Goal: Communication & Community: Answer question/provide support

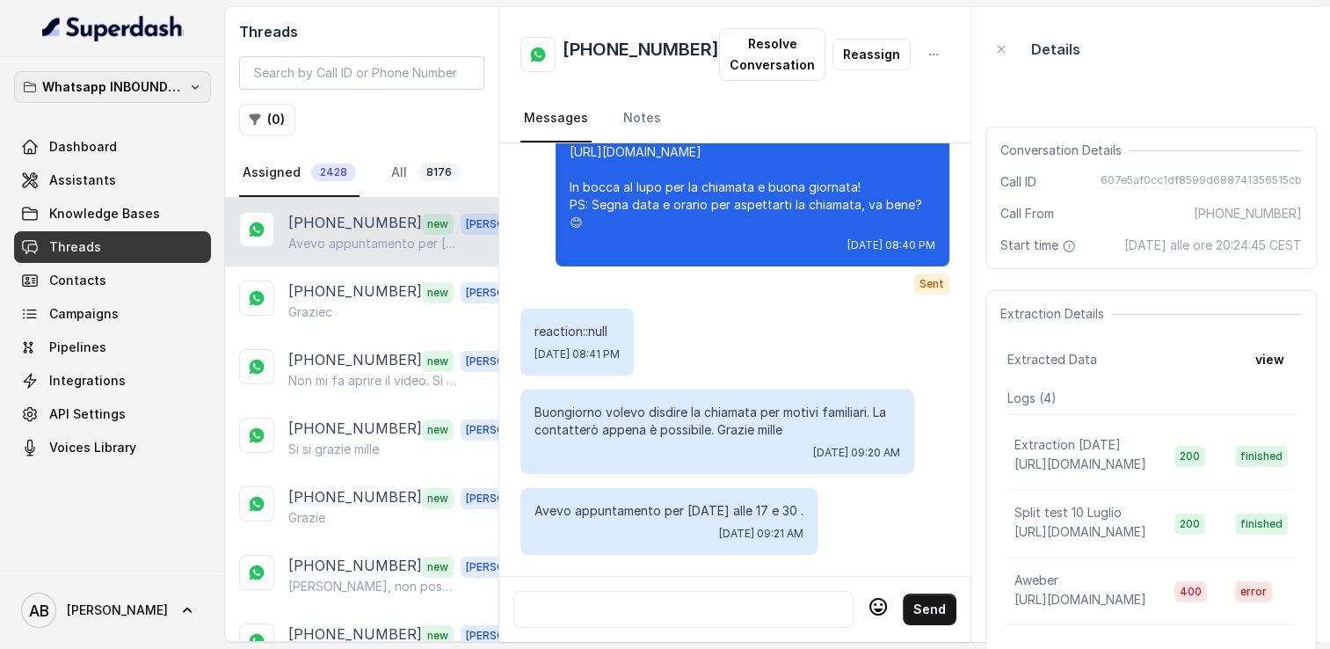
click at [117, 79] on p "Whatsapp INBOUND Workspace" at bounding box center [112, 86] width 141 height 21
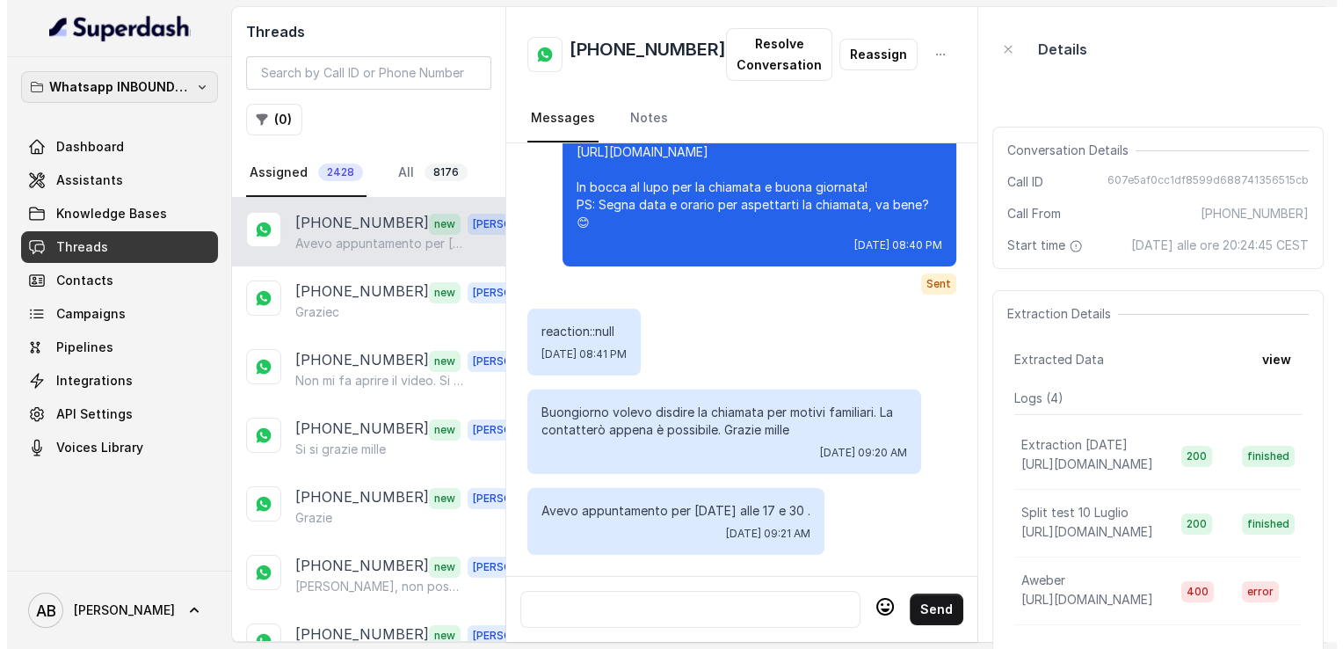
scroll to position [2960, 0]
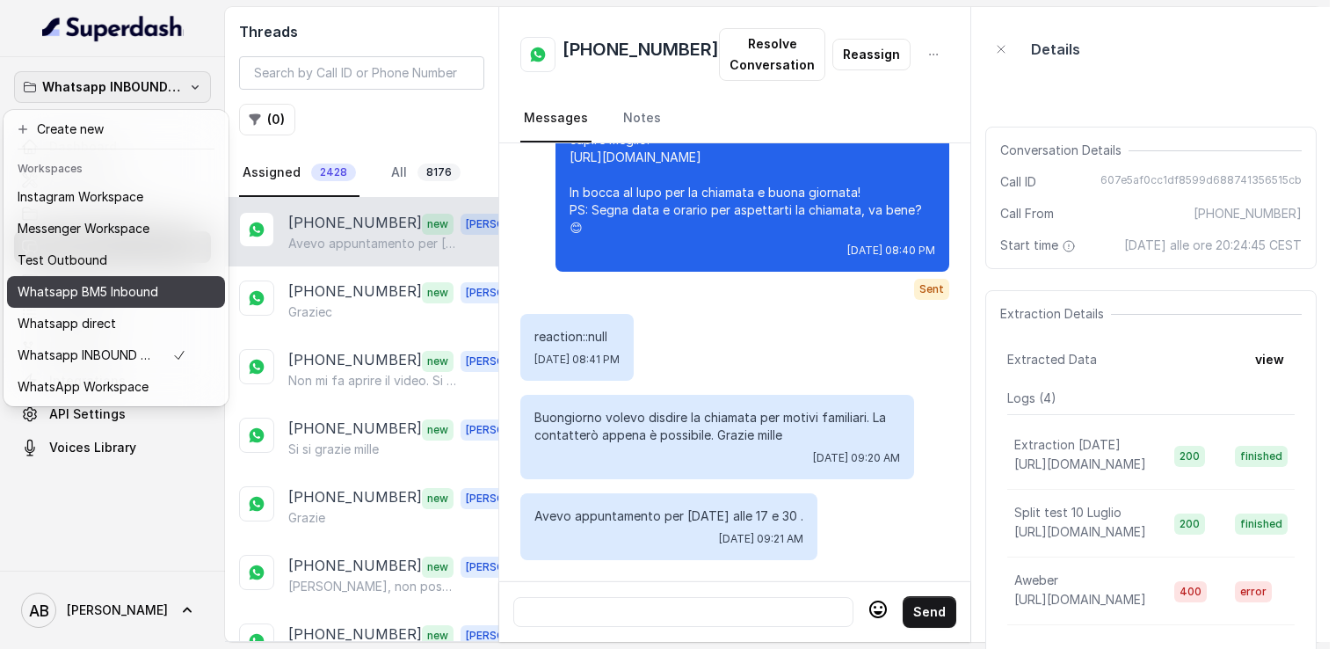
click at [127, 288] on p "Whatsapp BM5 Inbound" at bounding box center [88, 291] width 141 height 21
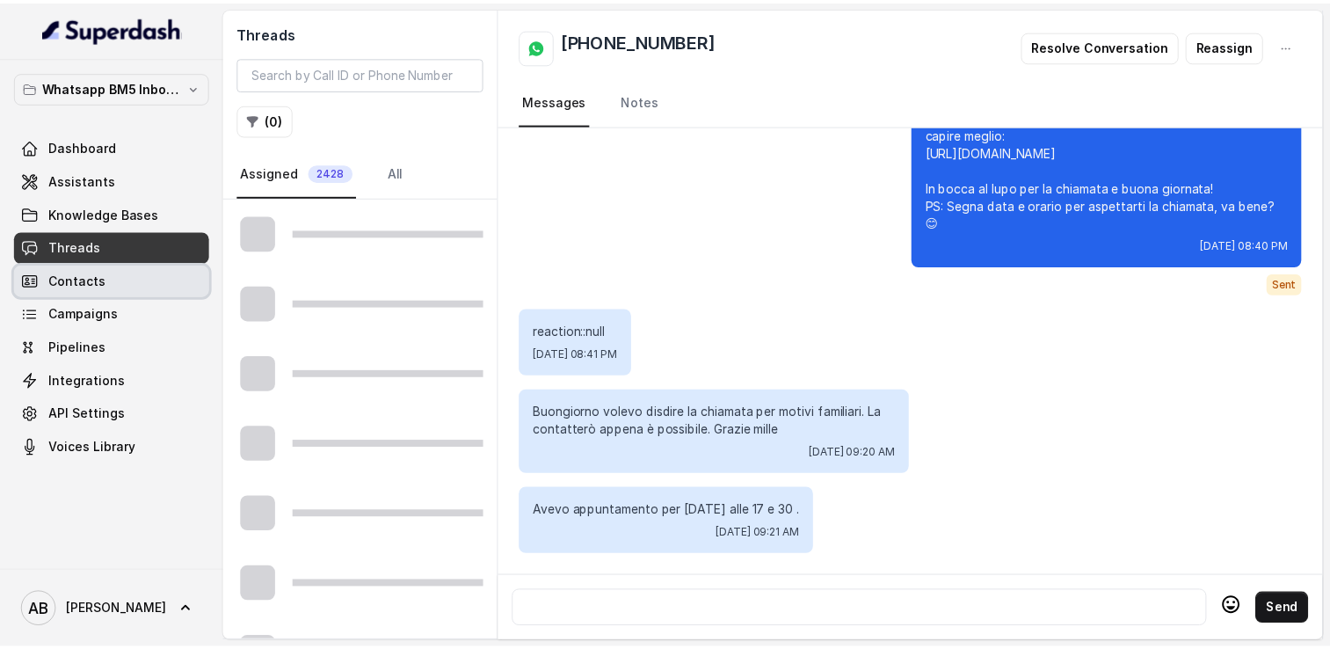
scroll to position [2764, 0]
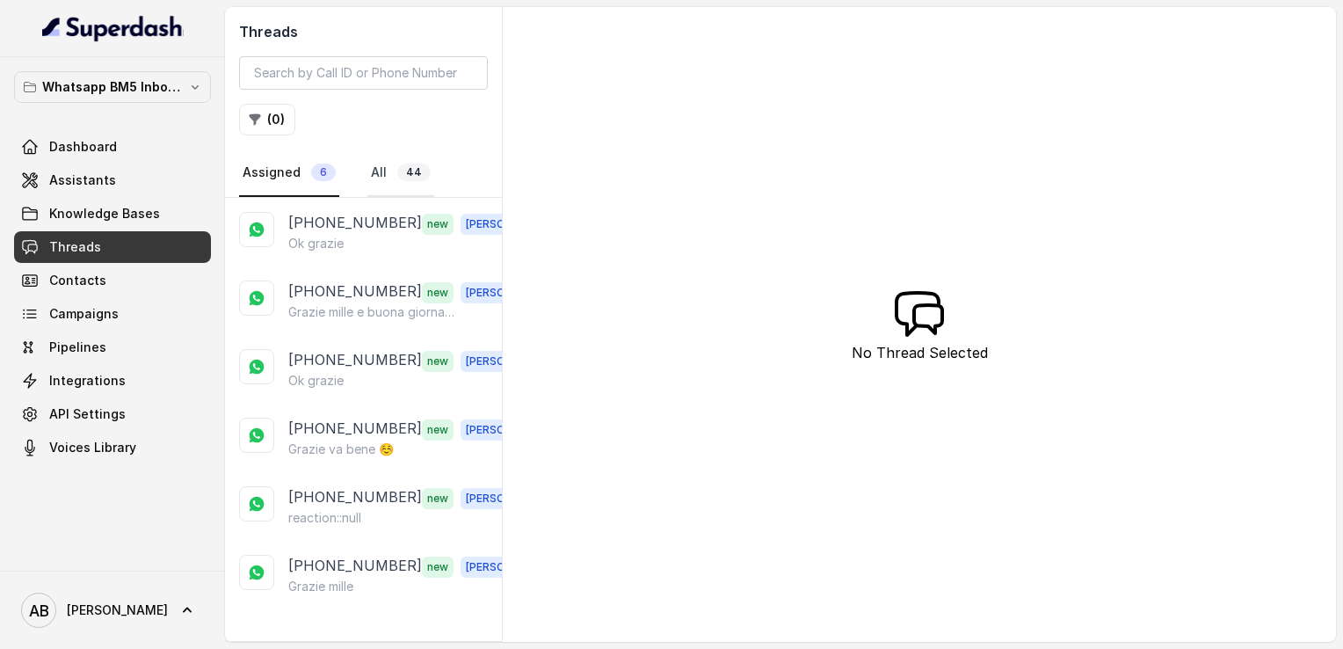
click at [385, 167] on link "All 44" at bounding box center [400, 172] width 67 height 47
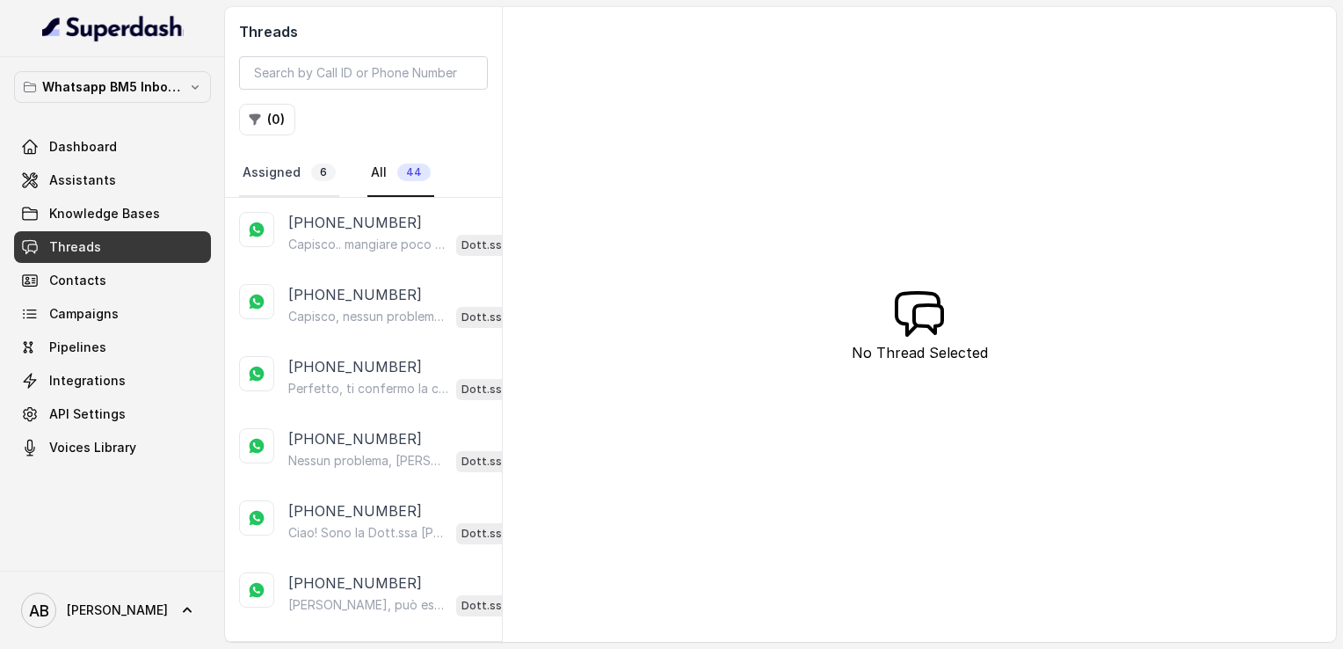
click at [306, 169] on link "Assigned 6" at bounding box center [289, 172] width 100 height 47
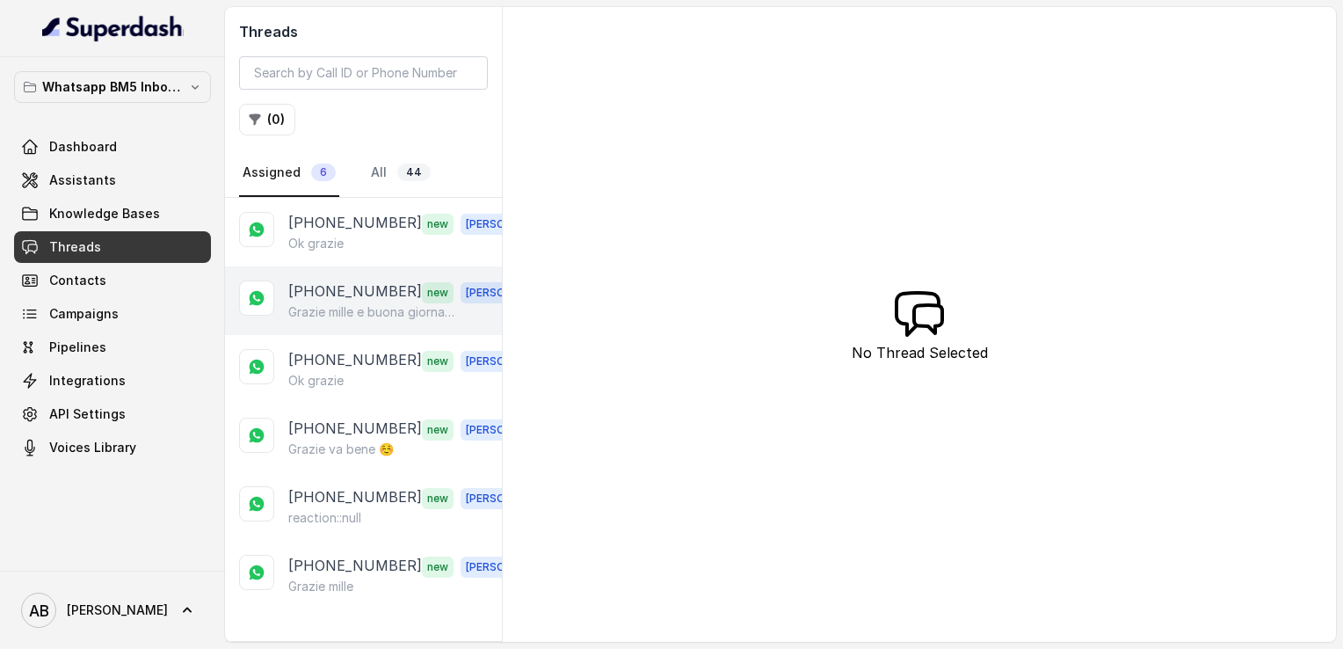
click at [333, 266] on div "[PHONE_NUMBER] new [PERSON_NAME] e buona giornata ☺️" at bounding box center [363, 300] width 277 height 69
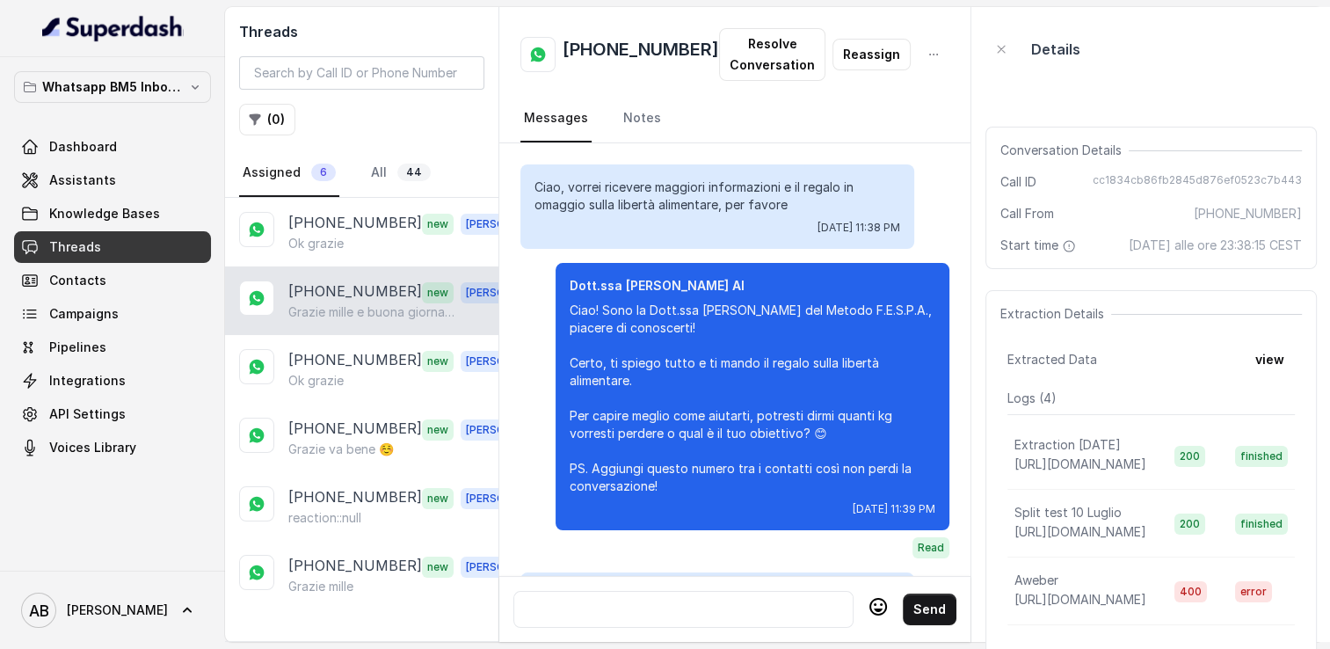
scroll to position [2050, 0]
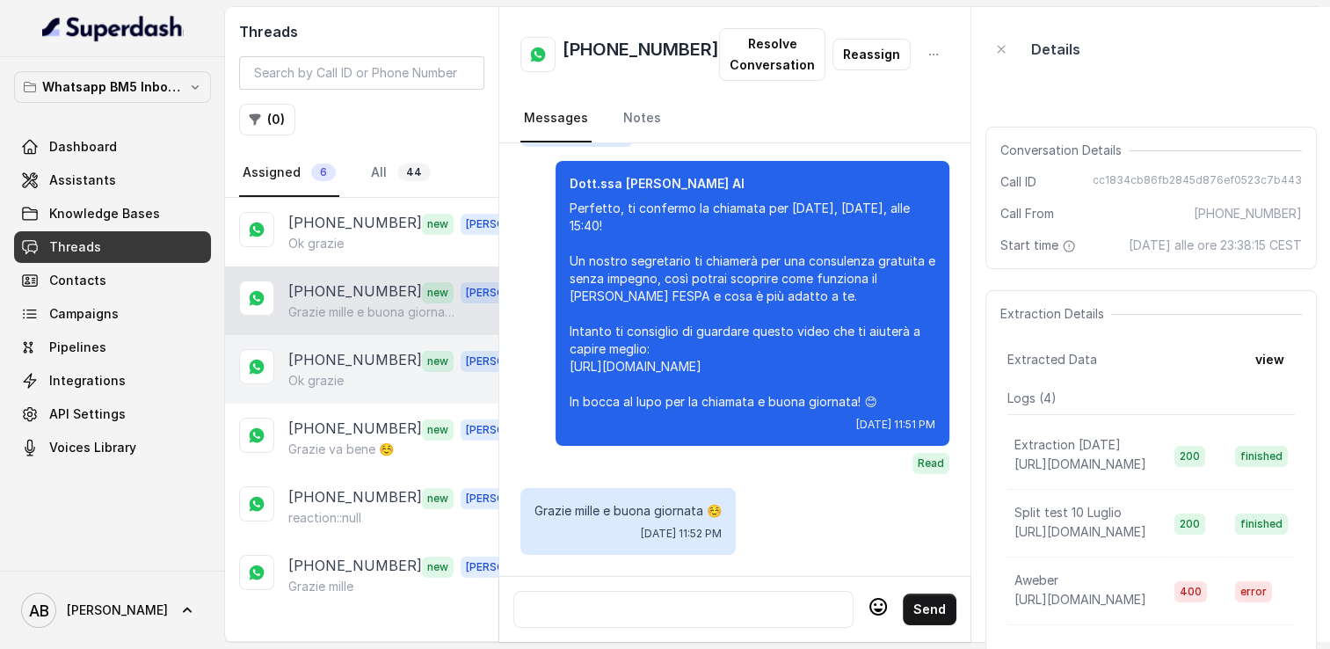
click at [366, 351] on p "[PHONE_NUMBER]" at bounding box center [355, 360] width 134 height 23
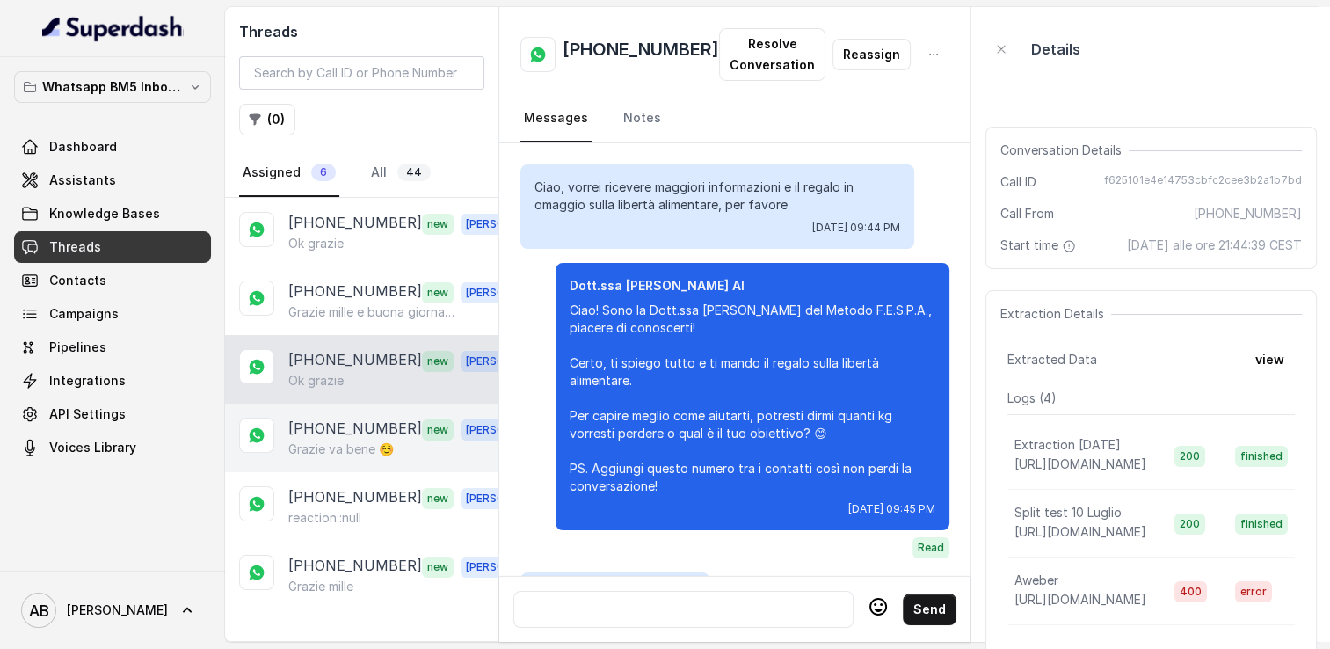
scroll to position [1863, 0]
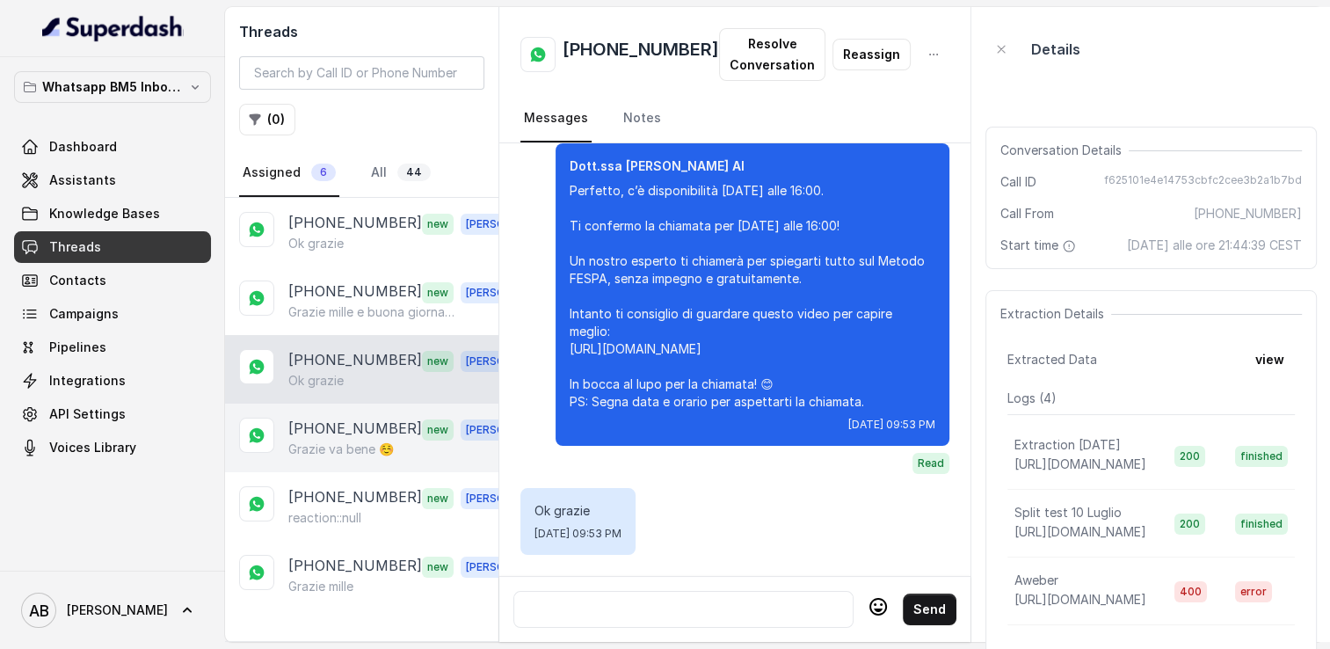
click at [367, 418] on p "[PHONE_NUMBER]" at bounding box center [355, 429] width 134 height 23
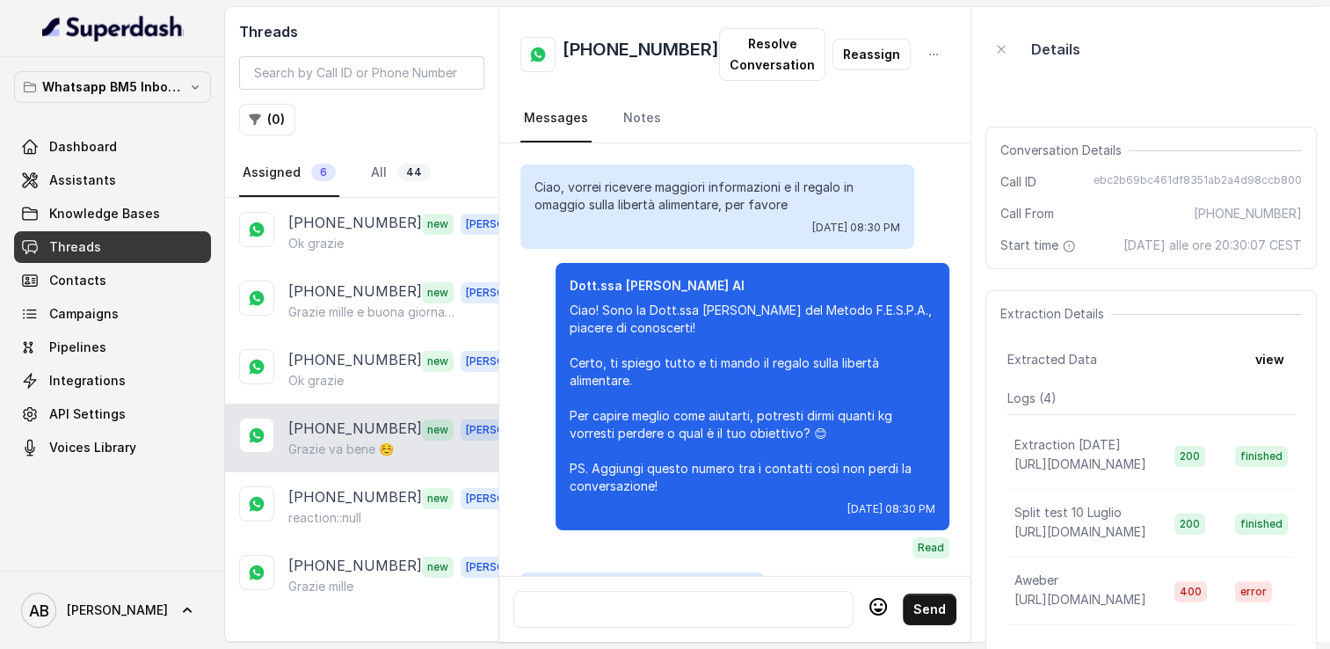
scroll to position [1730, 0]
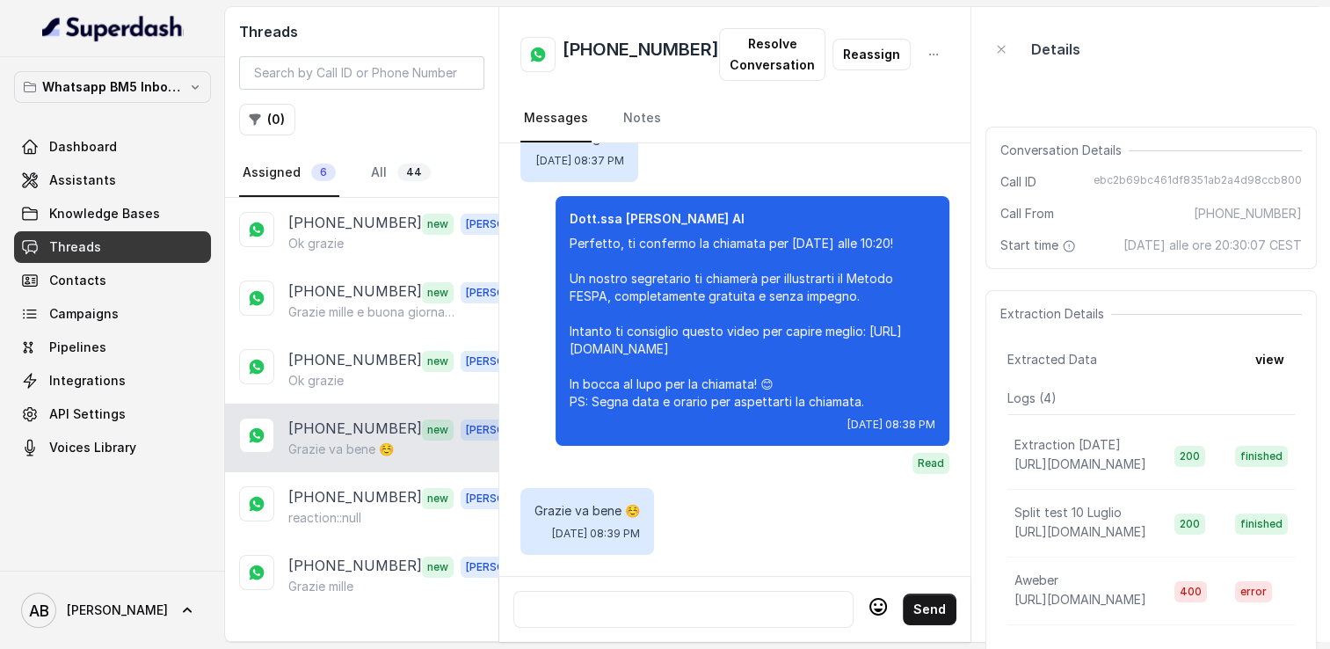
click at [367, 460] on div "[PHONE_NUMBER] new [PERSON_NAME] va bene ☺️" at bounding box center [361, 437] width 273 height 69
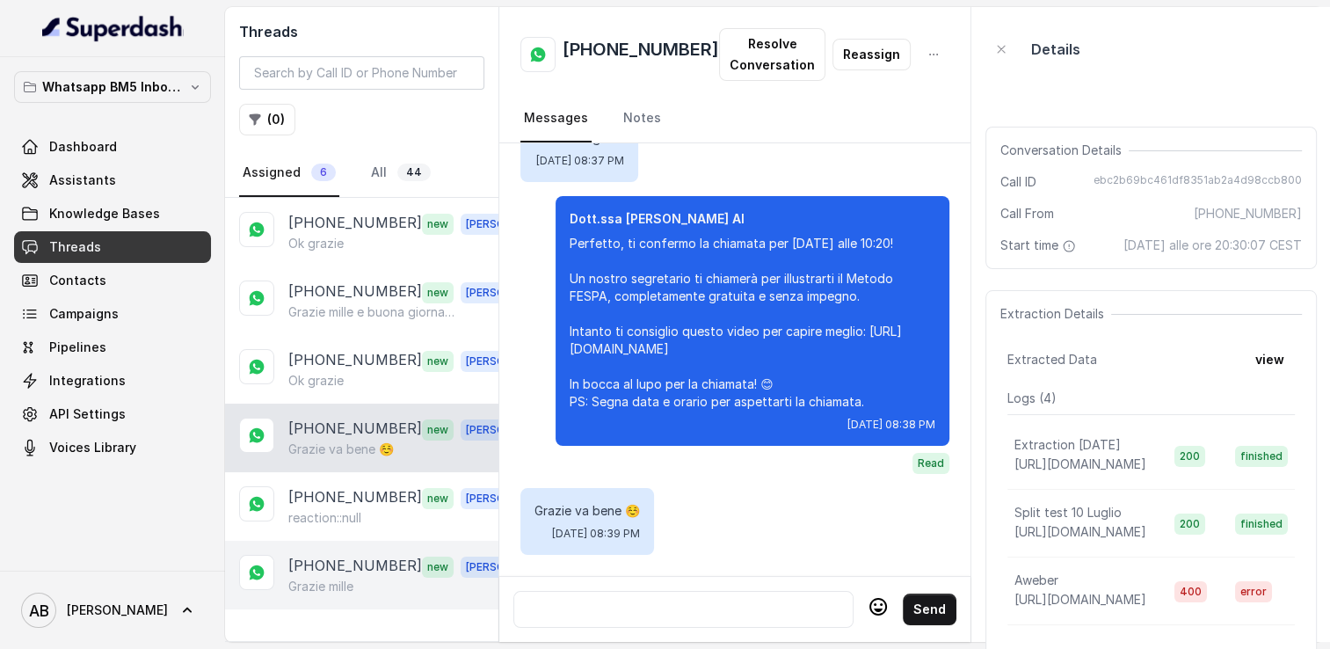
click at [360, 541] on div "[PHONE_NUMBER] new [PERSON_NAME]" at bounding box center [361, 575] width 273 height 69
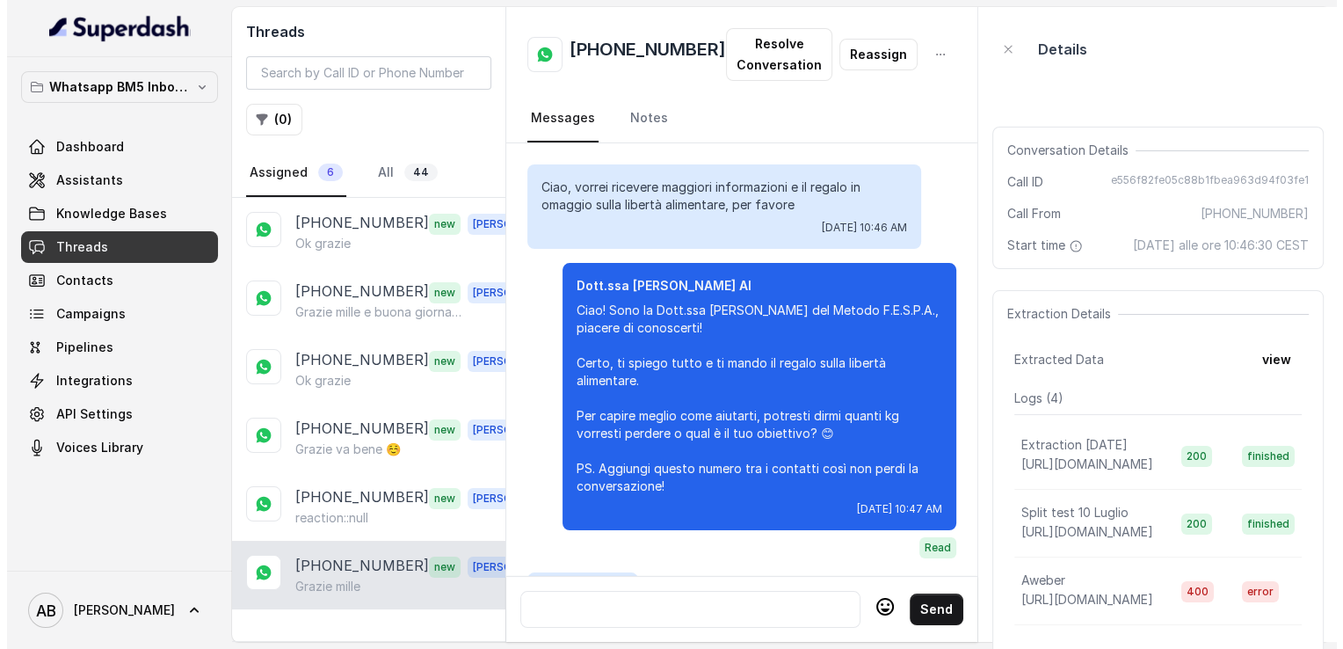
scroll to position [2015, 0]
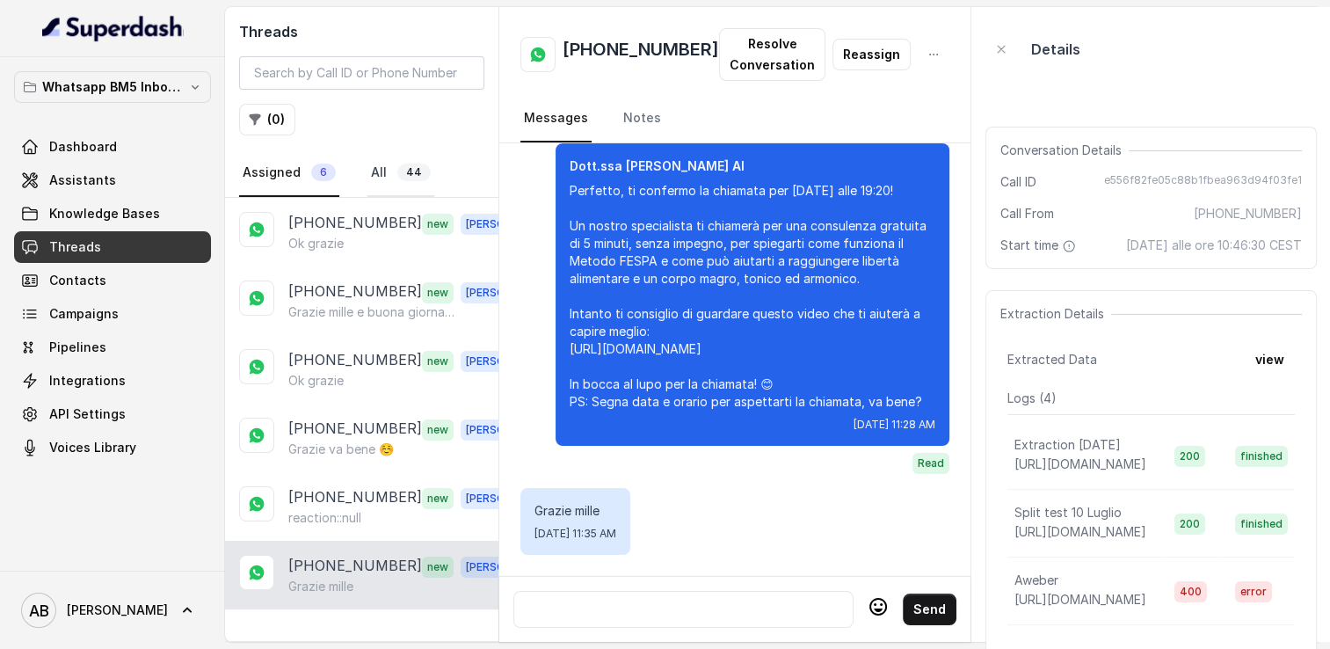
click at [375, 177] on link "All 44" at bounding box center [400, 172] width 67 height 47
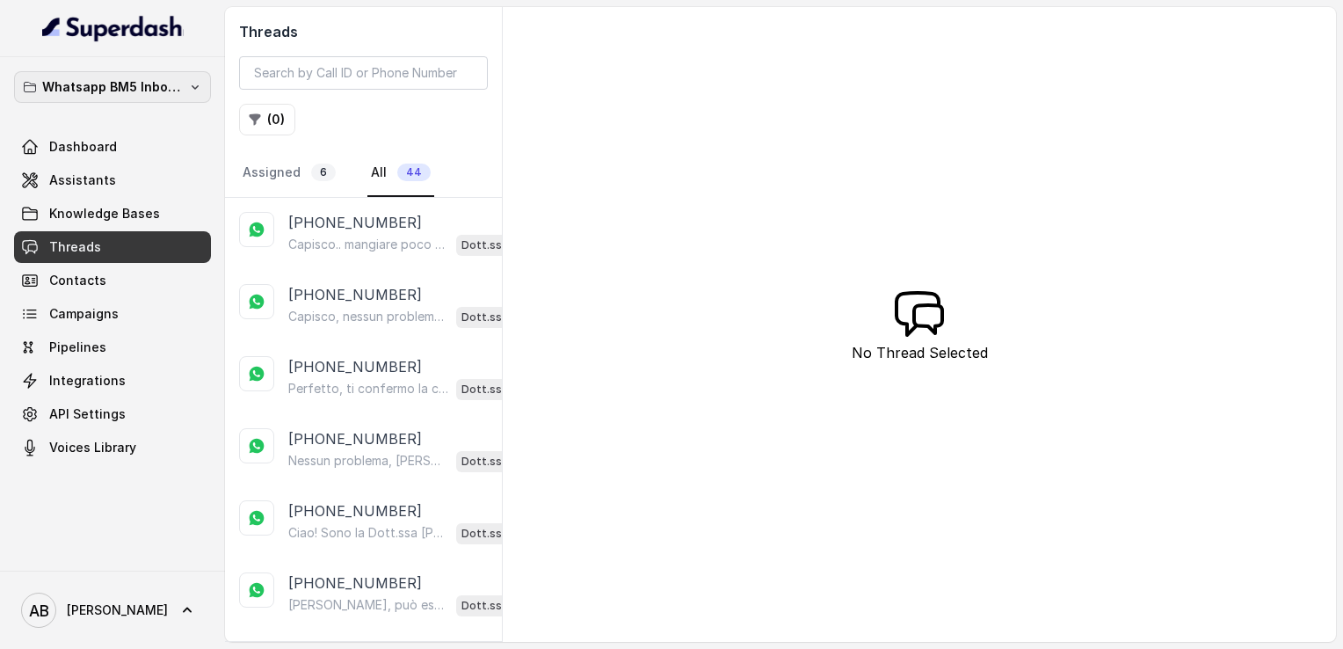
click at [124, 76] on p "Whatsapp BM5 Inbound" at bounding box center [112, 86] width 141 height 21
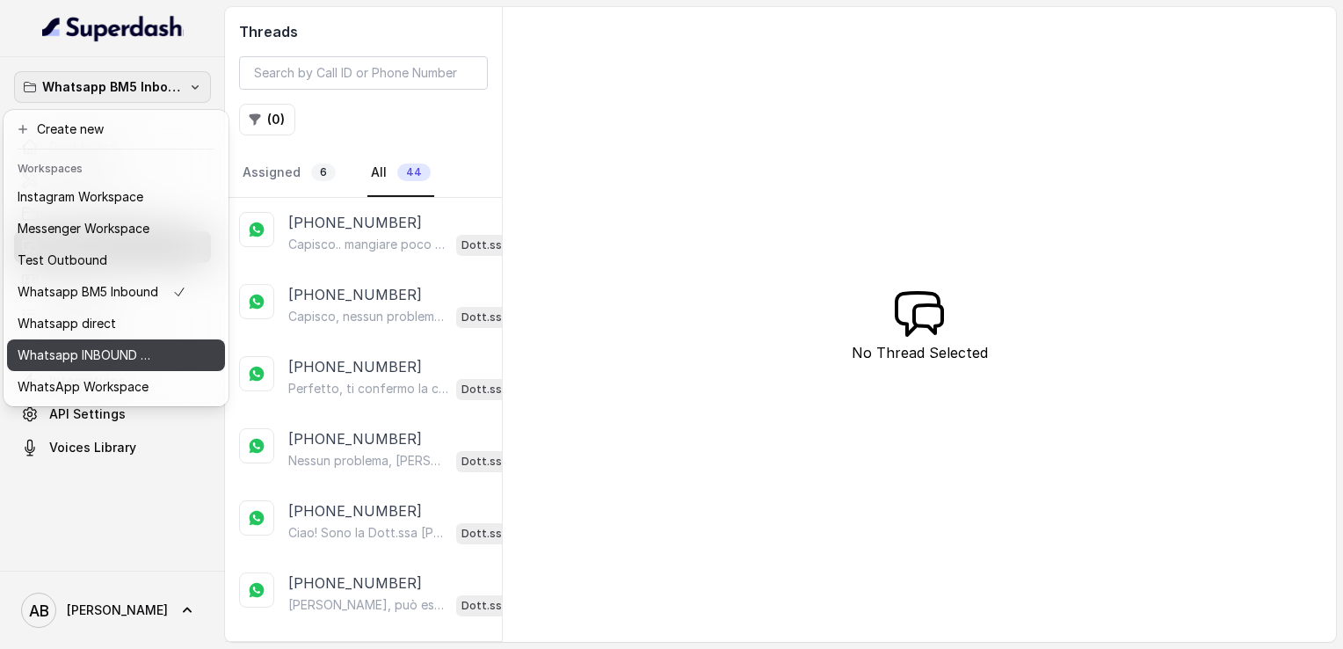
click at [100, 353] on p "Whatsapp INBOUND Workspace" at bounding box center [88, 355] width 141 height 21
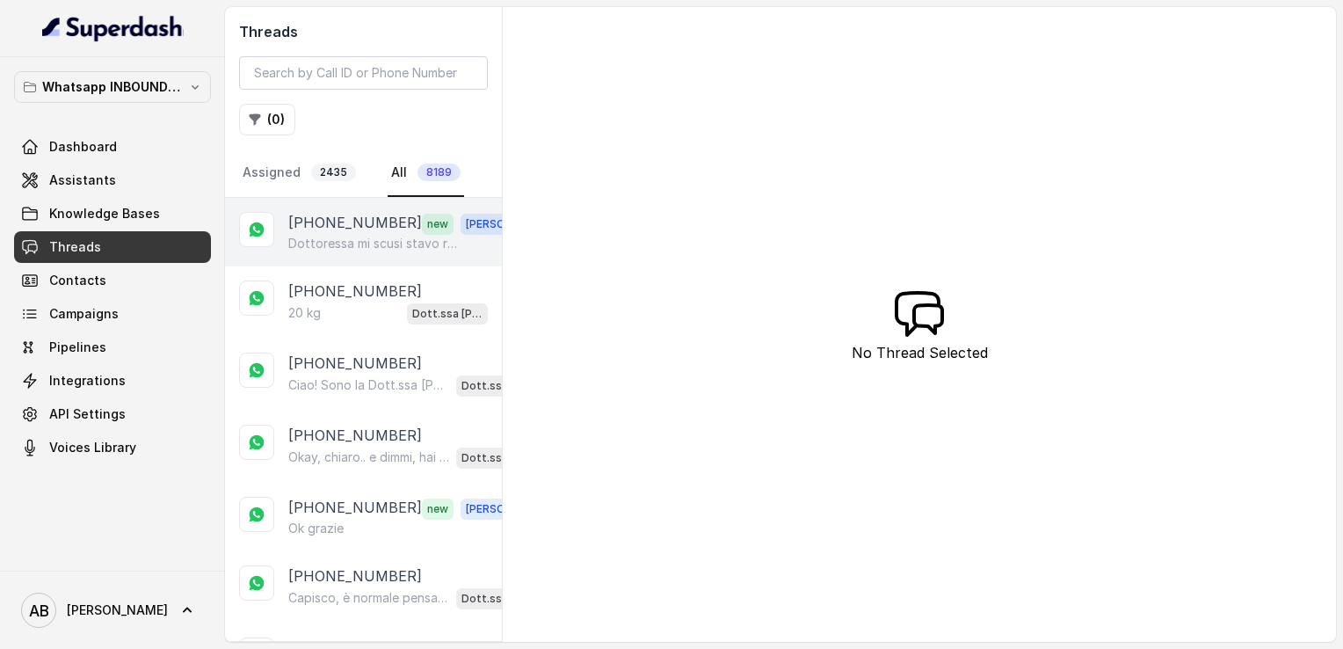
click at [389, 241] on p "Dottoressa mi scusi stavo rispondendo alla chiamata in appartamento e mi si era…" at bounding box center [372, 244] width 169 height 18
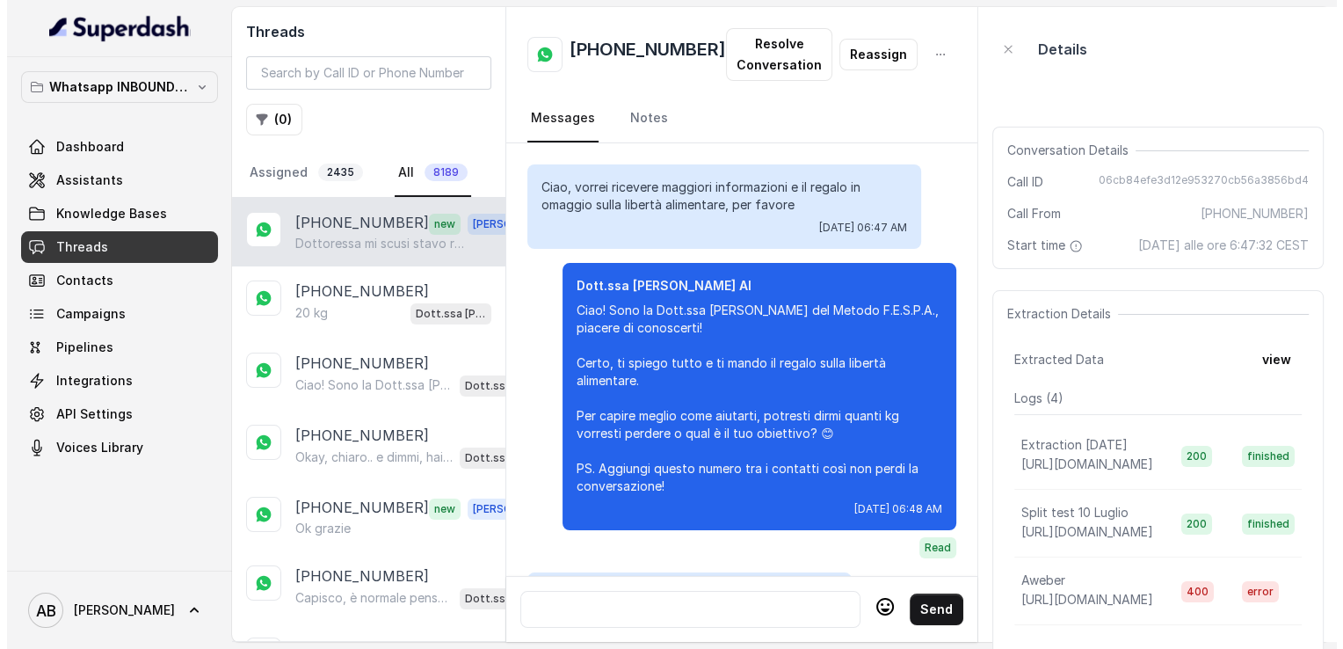
scroll to position [1783, 0]
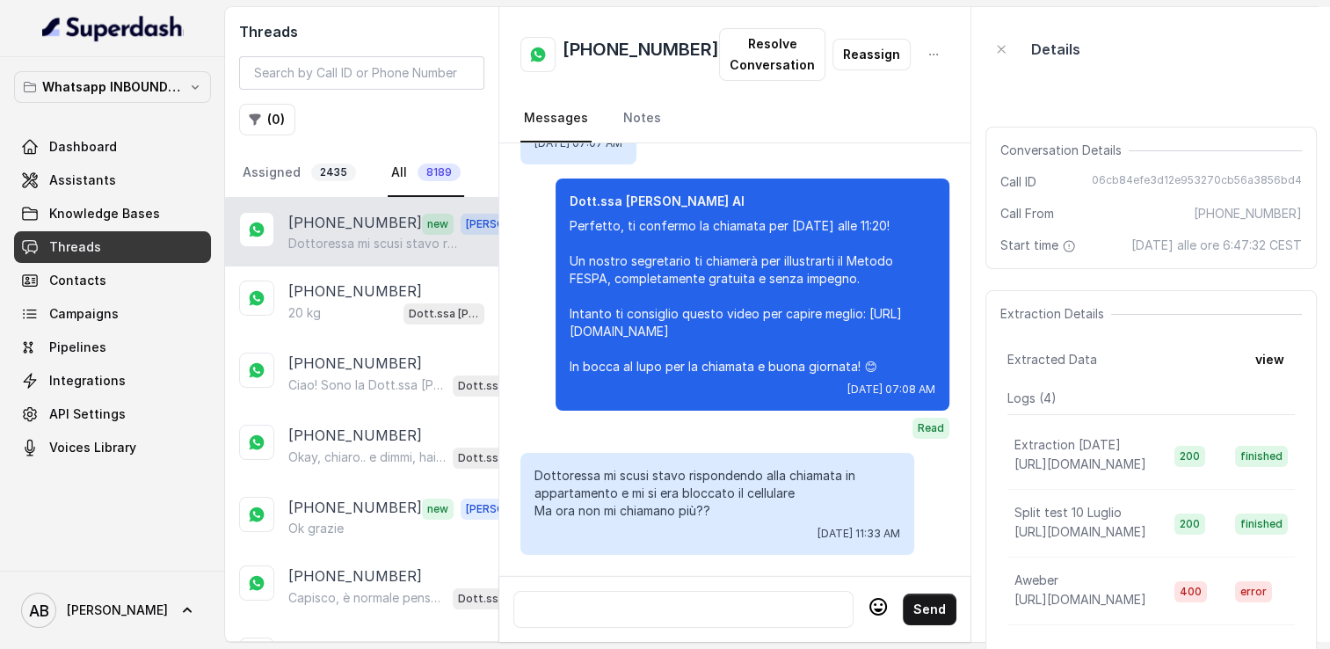
click at [720, 603] on div at bounding box center [683, 609] width 324 height 21
click at [621, 47] on h2 "[PHONE_NUMBER]" at bounding box center [641, 54] width 156 height 35
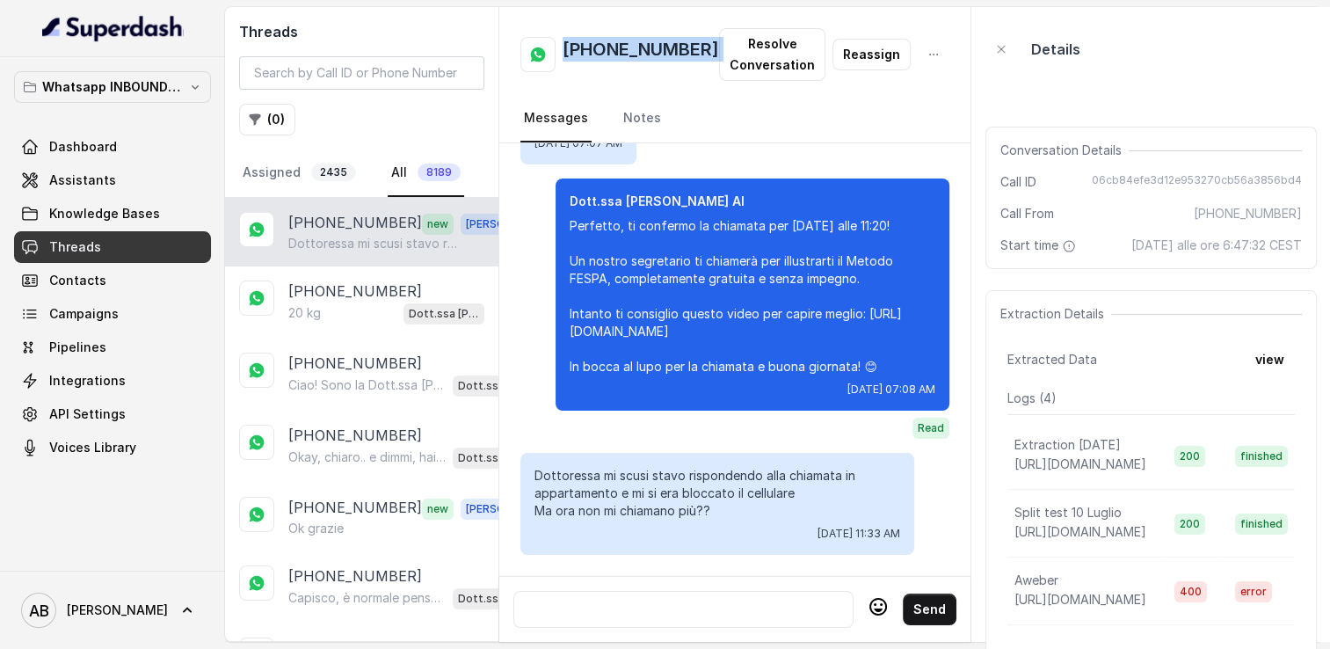
click at [621, 47] on h2 "[PHONE_NUMBER]" at bounding box center [641, 54] width 156 height 35
copy h2 "[PHONE_NUMBER]"
click at [665, 65] on h2 "[PHONE_NUMBER]" at bounding box center [641, 54] width 156 height 35
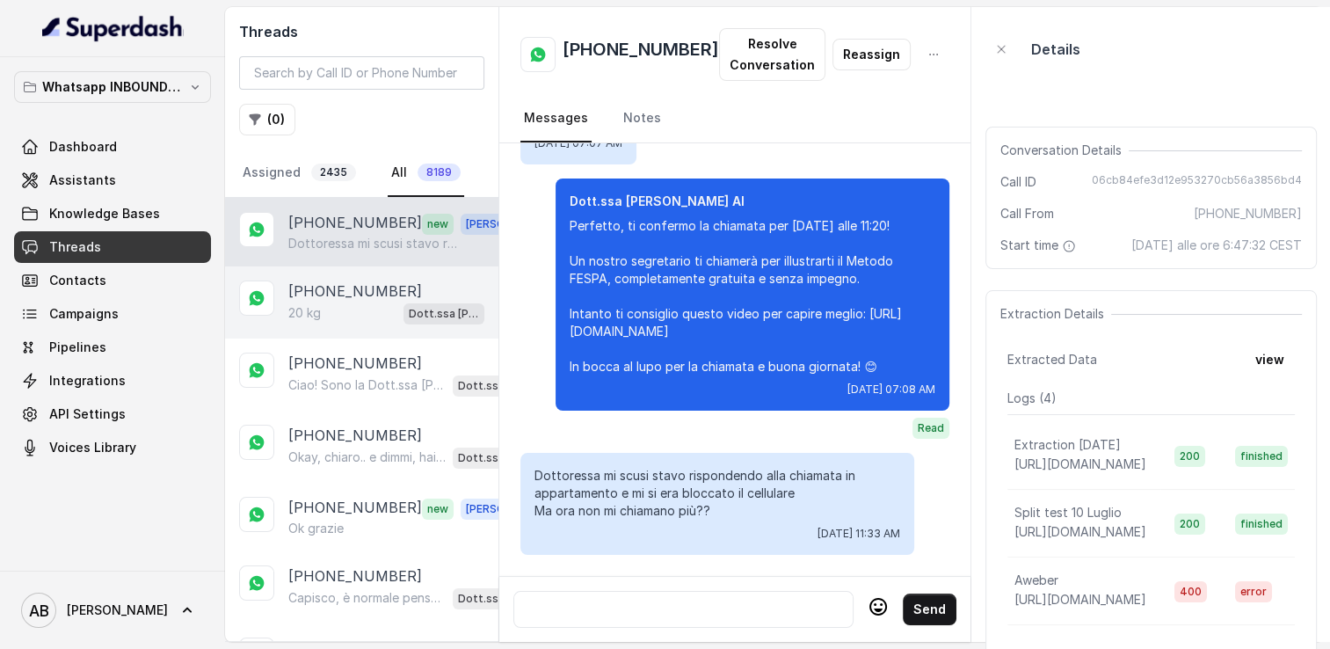
click at [326, 297] on p "[PHONE_NUMBER]" at bounding box center [355, 290] width 134 height 21
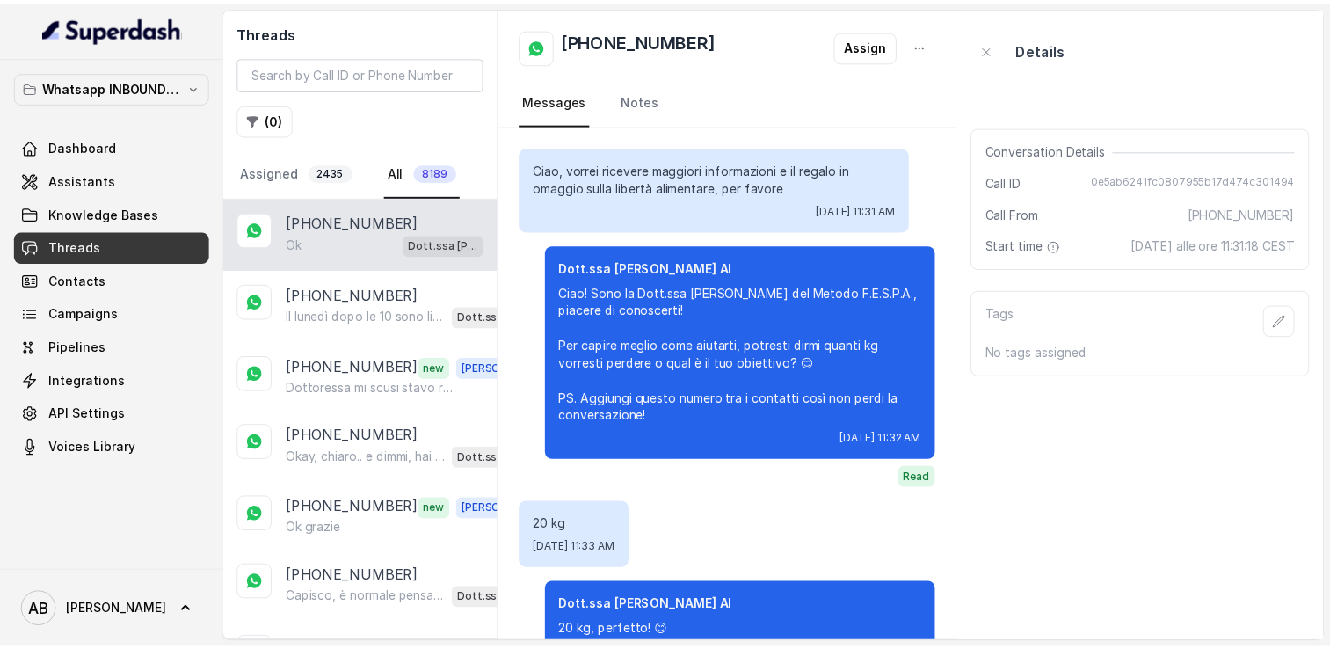
scroll to position [872, 0]
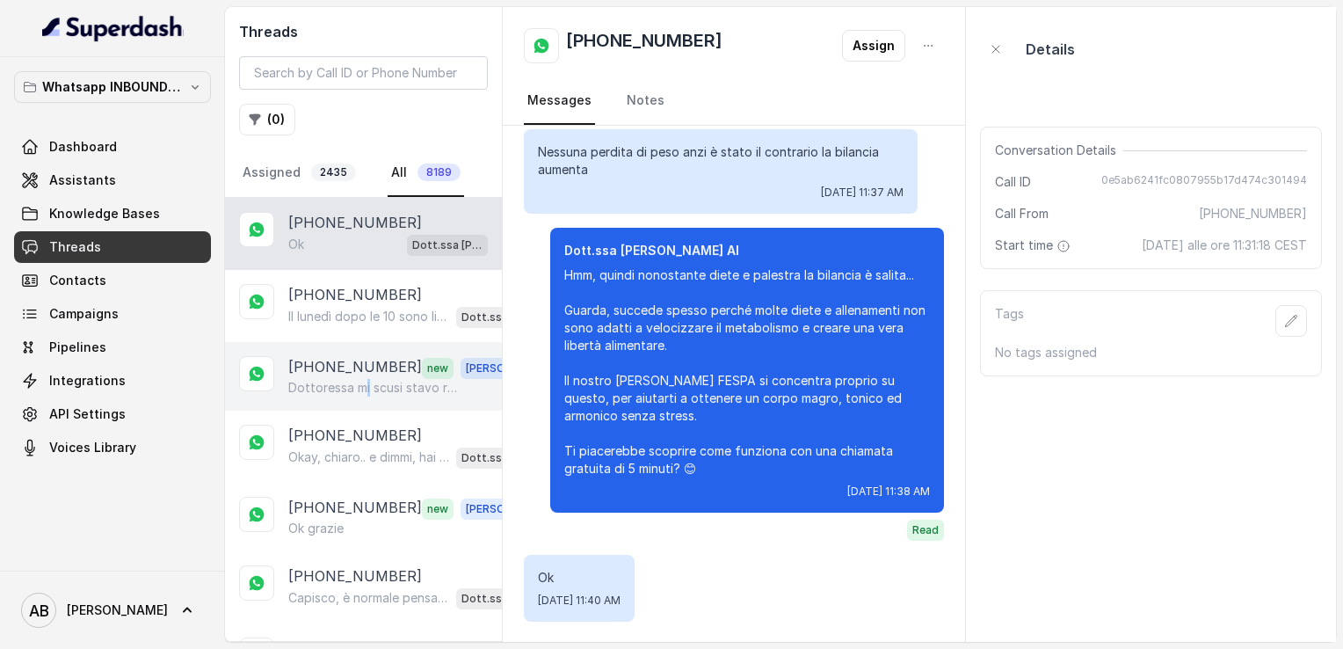
click at [367, 379] on p "Dottoressa mi scusi stavo rispondendo alla chiamata in appartamento e mi si era…" at bounding box center [372, 388] width 169 height 18
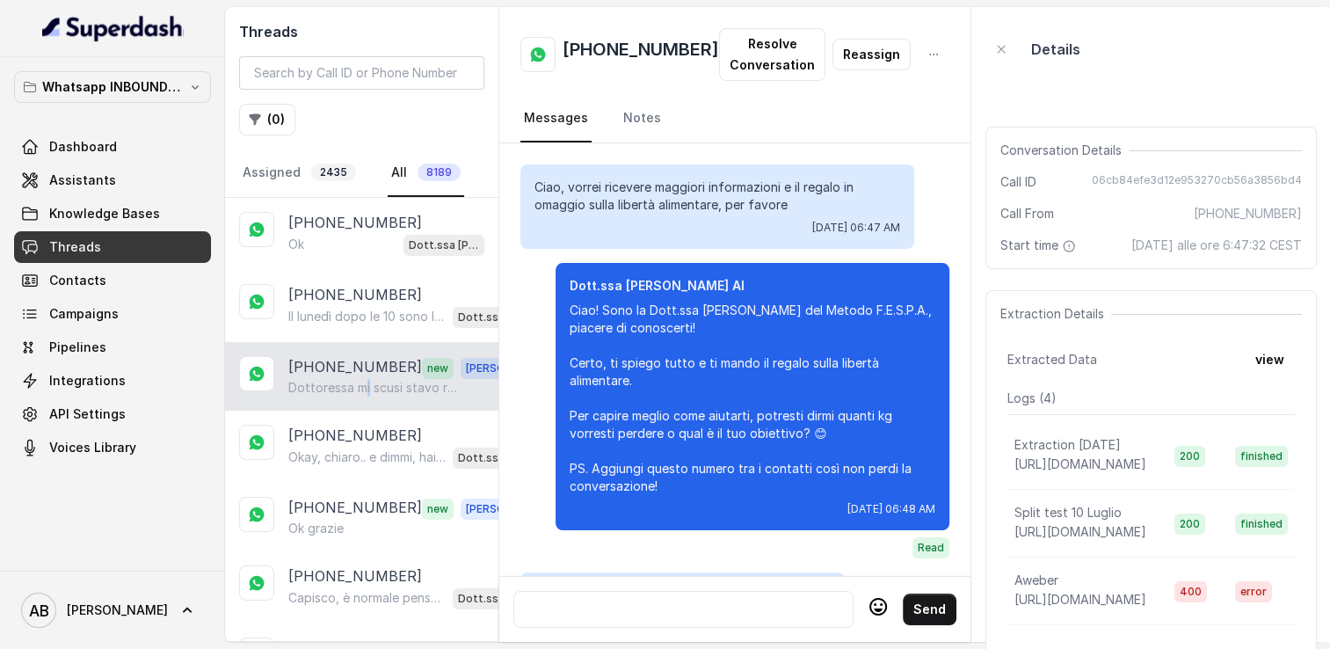
scroll to position [1783, 0]
